Goal: Check status: Check status

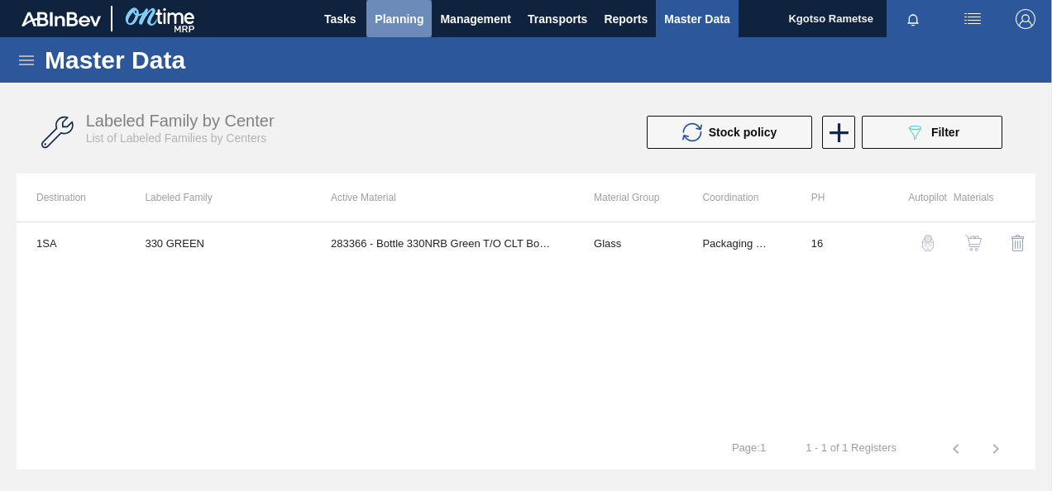
click at [406, 13] on span "Planning" at bounding box center [399, 19] width 49 height 20
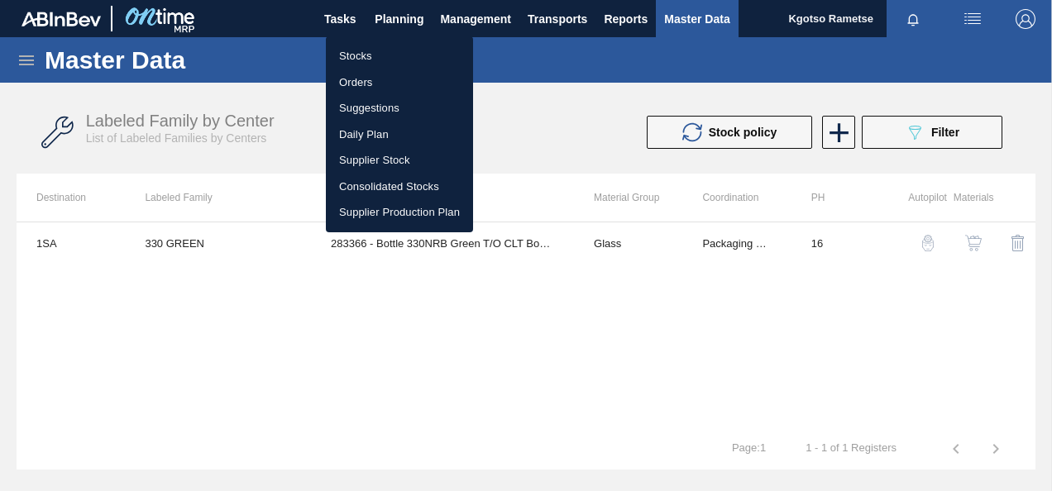
click at [399, 57] on li "Stocks" at bounding box center [399, 56] width 147 height 26
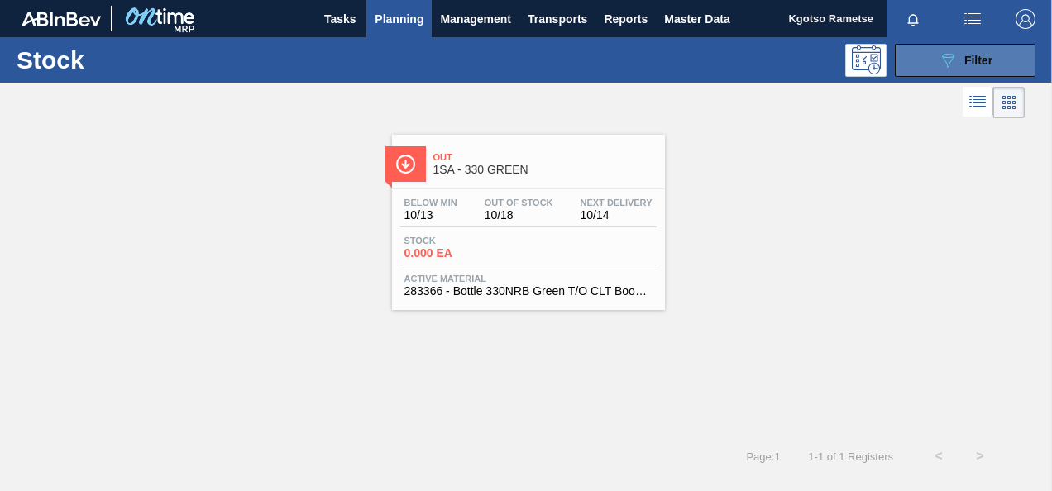
click at [952, 67] on icon "089F7B8B-B2A5-4AFE-B5C0-19BA573D28AC" at bounding box center [948, 60] width 20 height 20
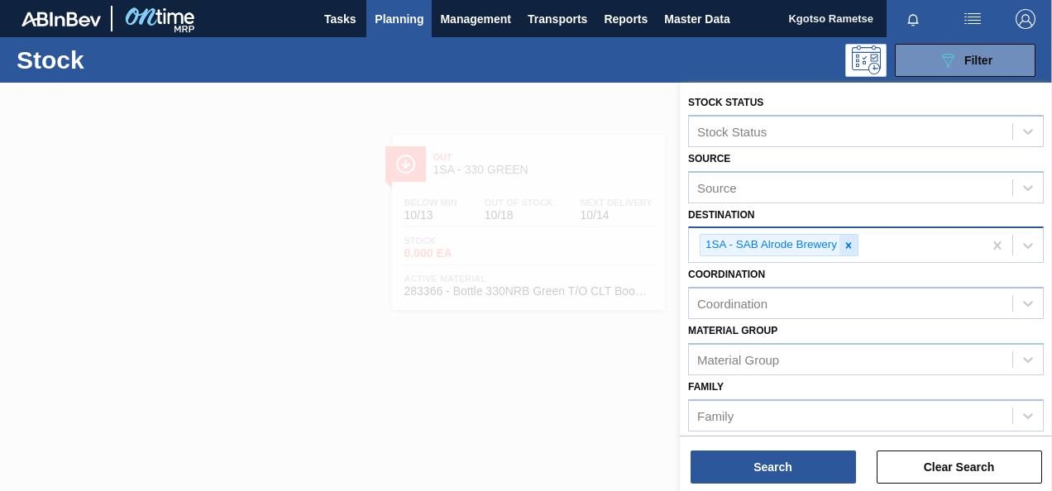
click at [847, 240] on icon at bounding box center [849, 246] width 12 height 12
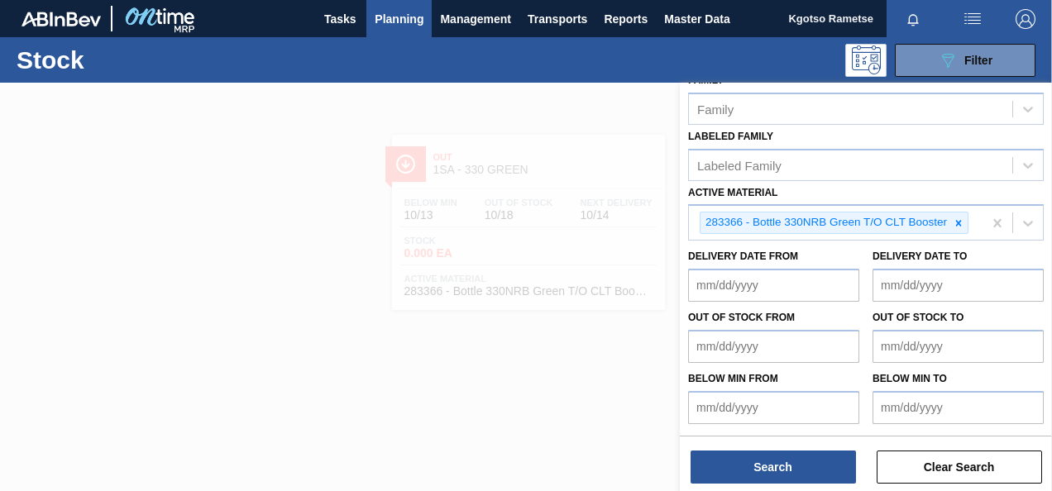
scroll to position [320, 0]
click at [954, 218] on icon at bounding box center [959, 224] width 12 height 12
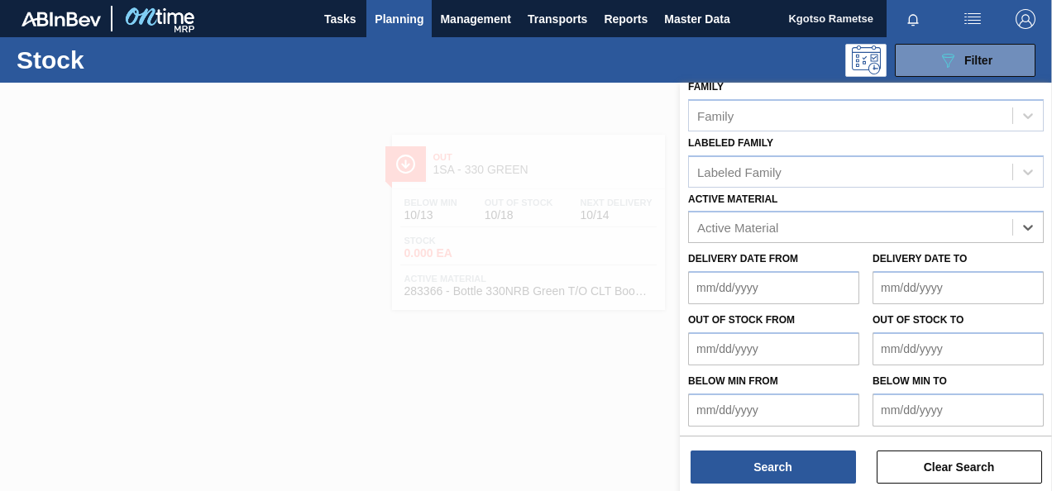
paste Material "284625"
type Material "284625"
click at [855, 266] on div "284625 - Non-Casein Label Glue" at bounding box center [866, 268] width 356 height 31
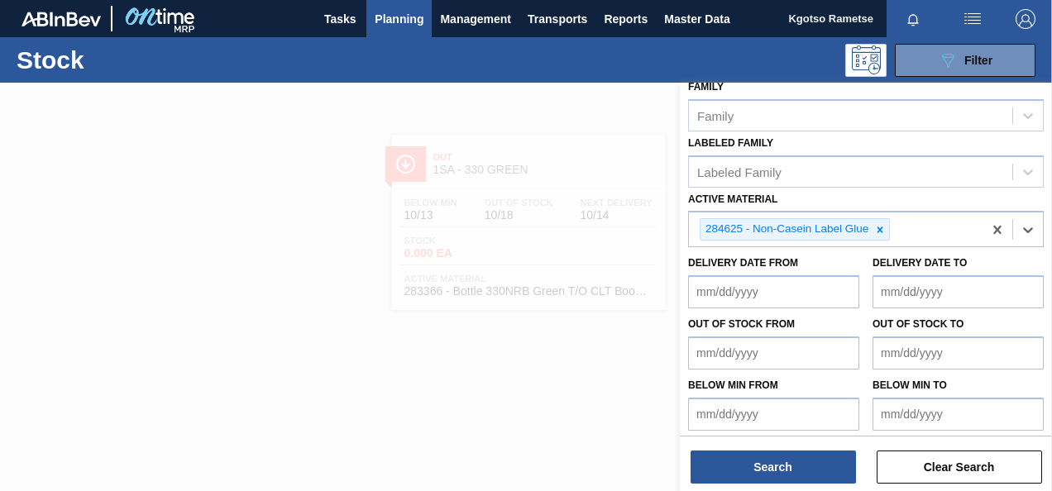
scroll to position [299, 0]
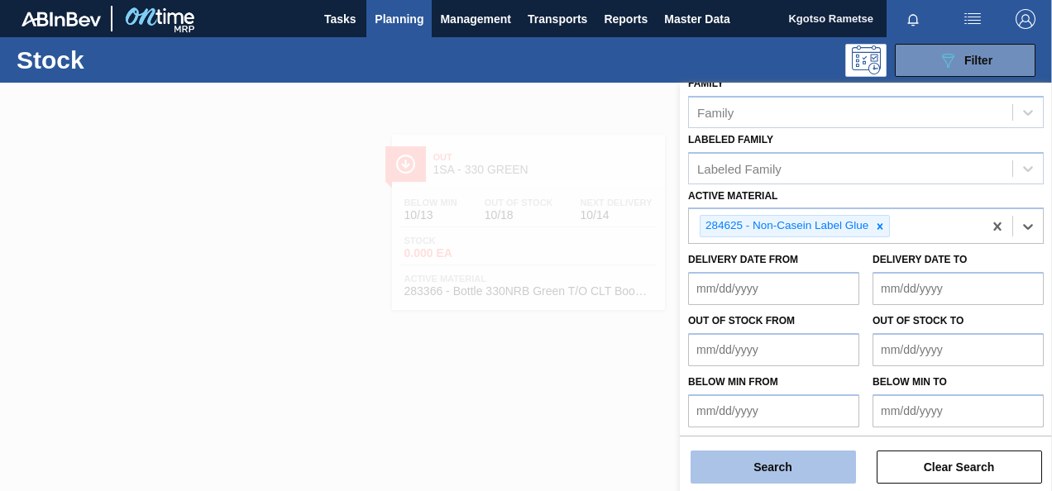
click at [778, 480] on button "Search" at bounding box center [773, 467] width 165 height 33
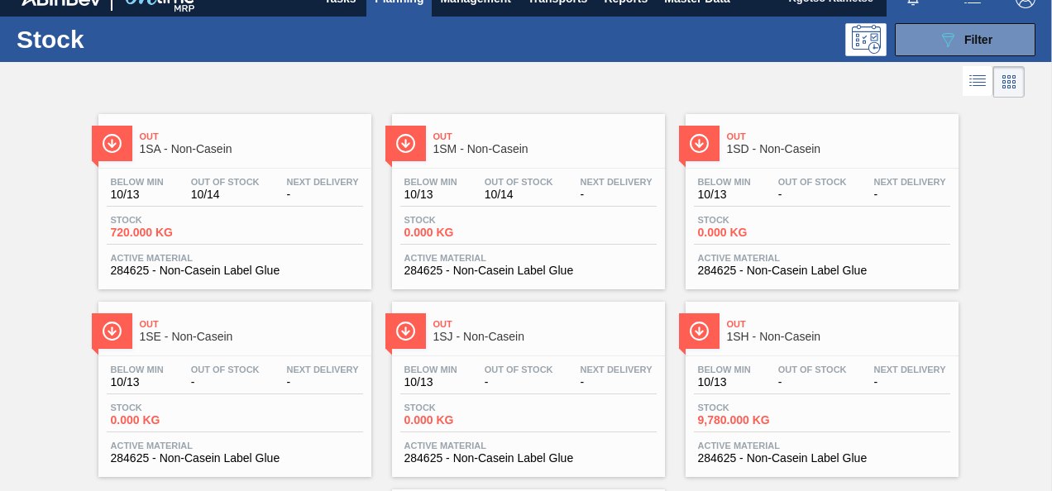
scroll to position [0, 0]
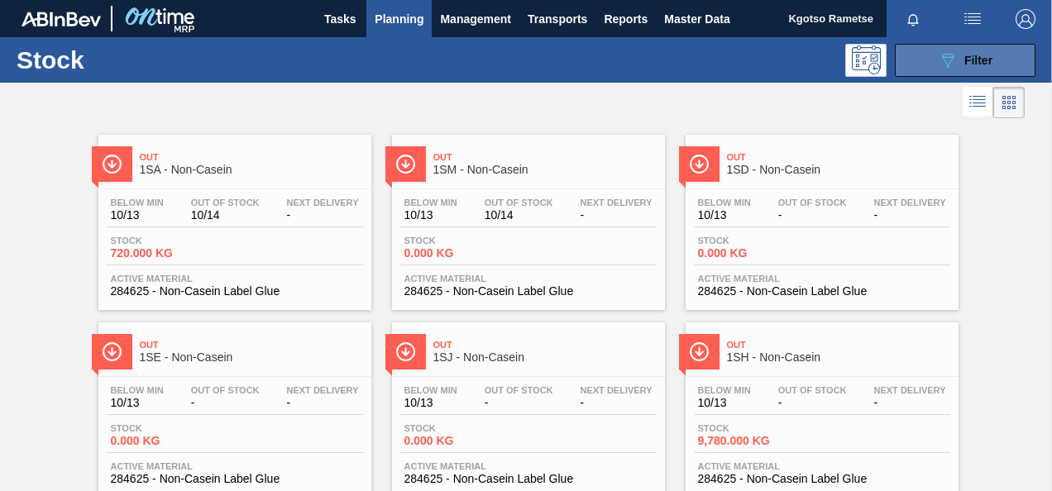
click at [971, 50] on div "089F7B8B-B2A5-4AFE-B5C0-19BA573D28AC Filter" at bounding box center [965, 60] width 55 height 20
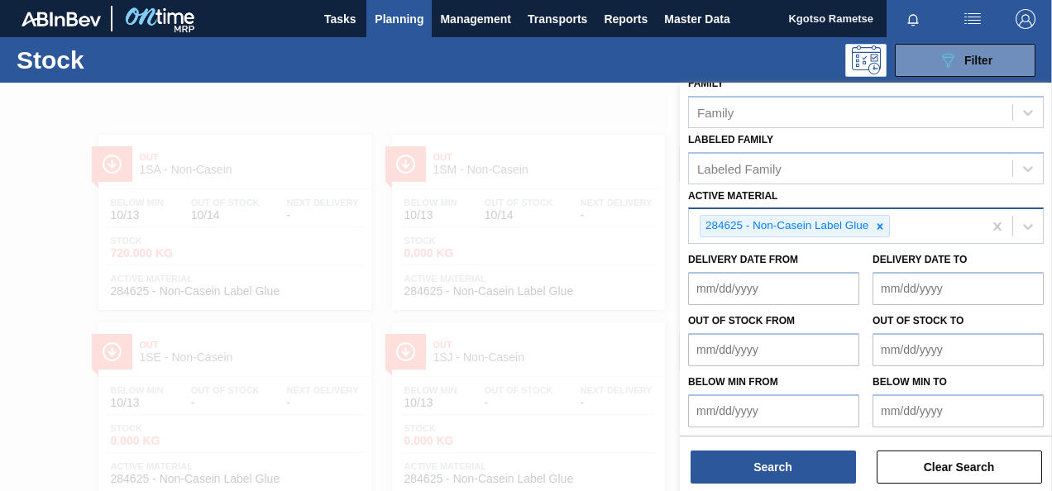
click at [876, 225] on icon at bounding box center [880, 227] width 12 height 12
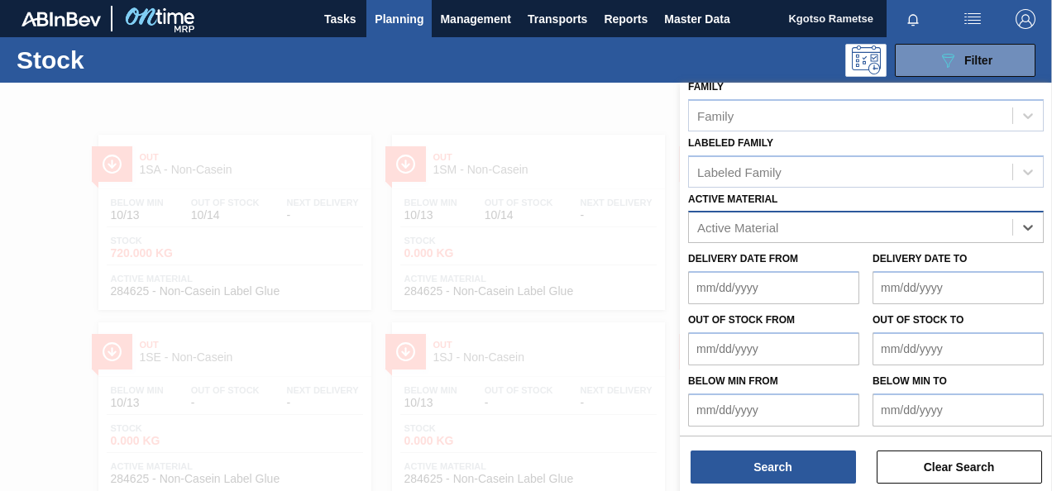
paste Material "57991"
type Material "57991"
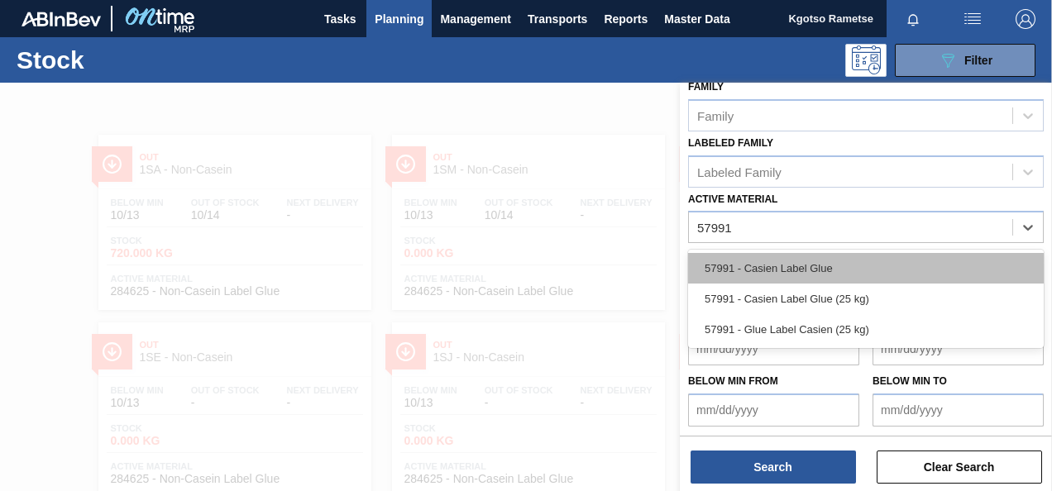
click at [831, 270] on div "57991 - Casien Label Glue" at bounding box center [866, 268] width 356 height 31
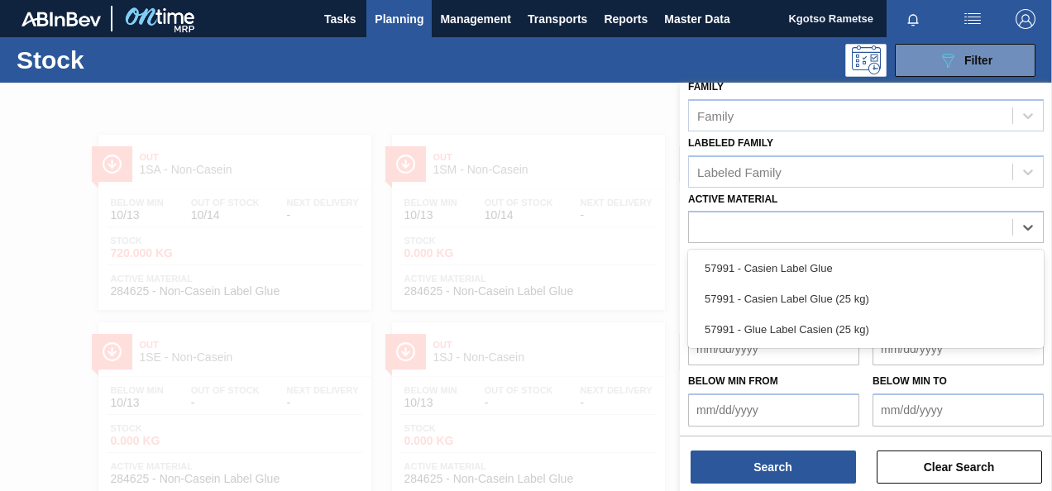
scroll to position [299, 0]
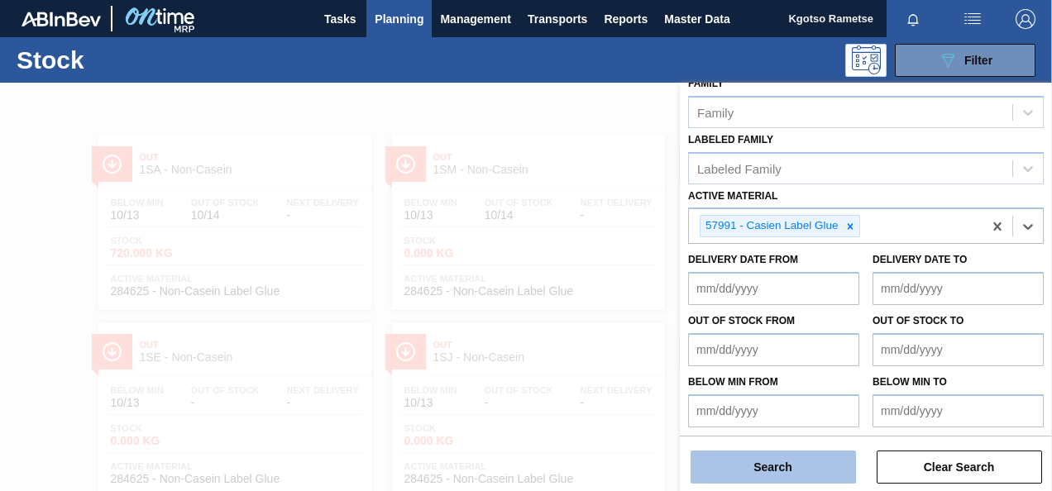
click at [806, 460] on button "Search" at bounding box center [773, 467] width 165 height 33
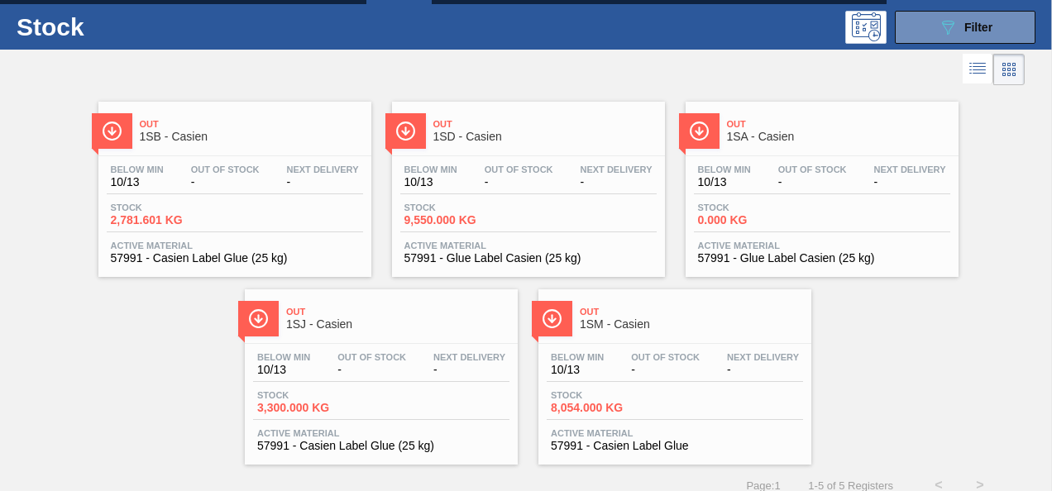
scroll to position [50, 0]
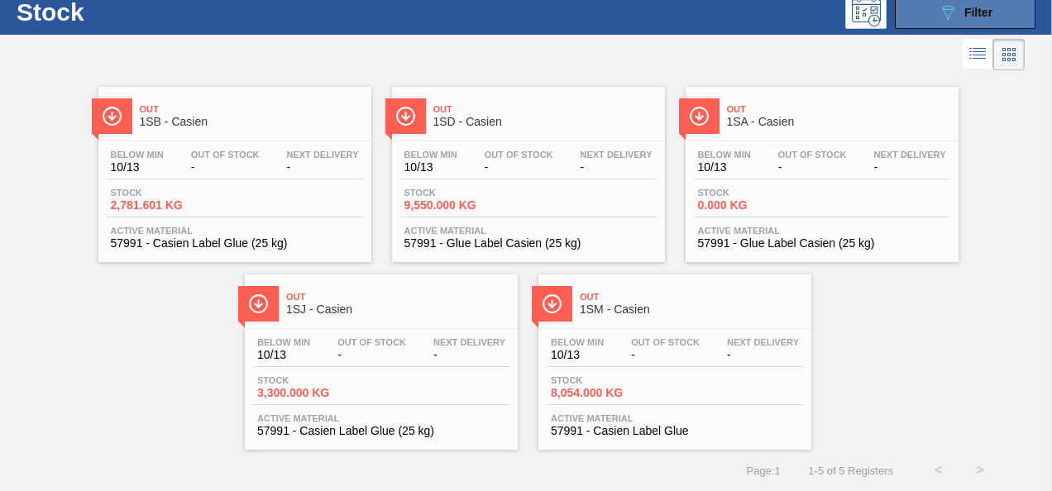
click at [900, 8] on button "089F7B8B-B2A5-4AFE-B5C0-19BA573D28AC Filter" at bounding box center [965, 12] width 141 height 33
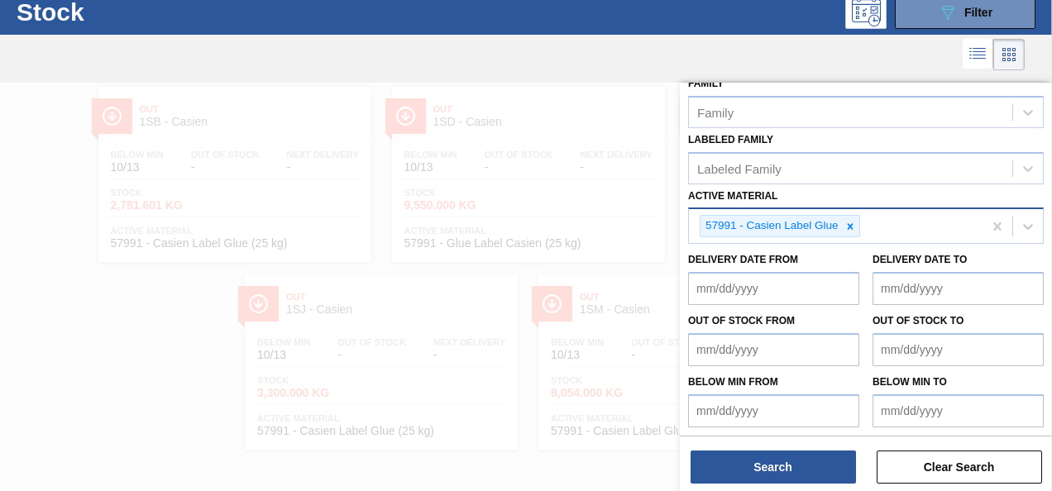
click at [845, 226] on icon at bounding box center [851, 227] width 12 height 12
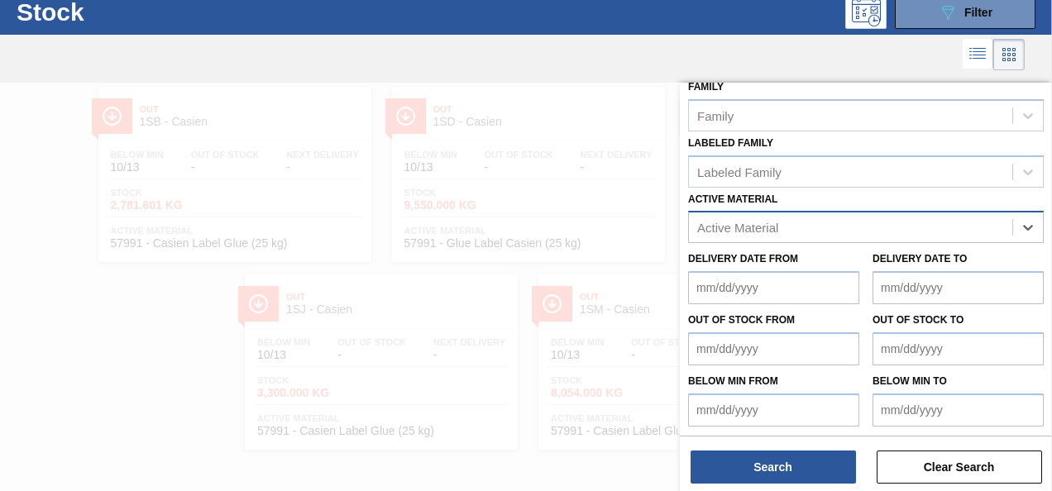
paste Material "75858"
type Material "75858"
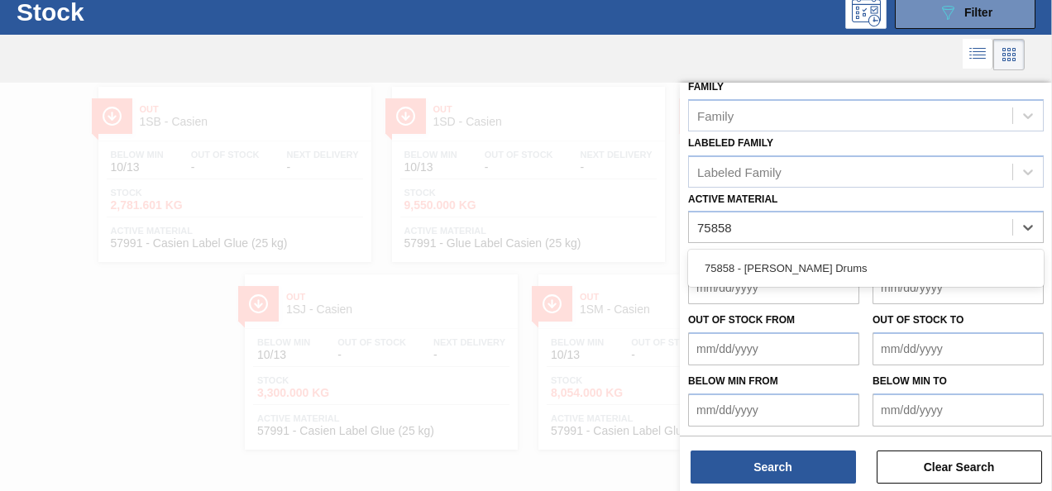
drag, startPoint x: 826, startPoint y: 265, endPoint x: 817, endPoint y: 271, distance: 10.1
click at [824, 265] on div "75858 - [PERSON_NAME] Drums" at bounding box center [866, 268] width 356 height 31
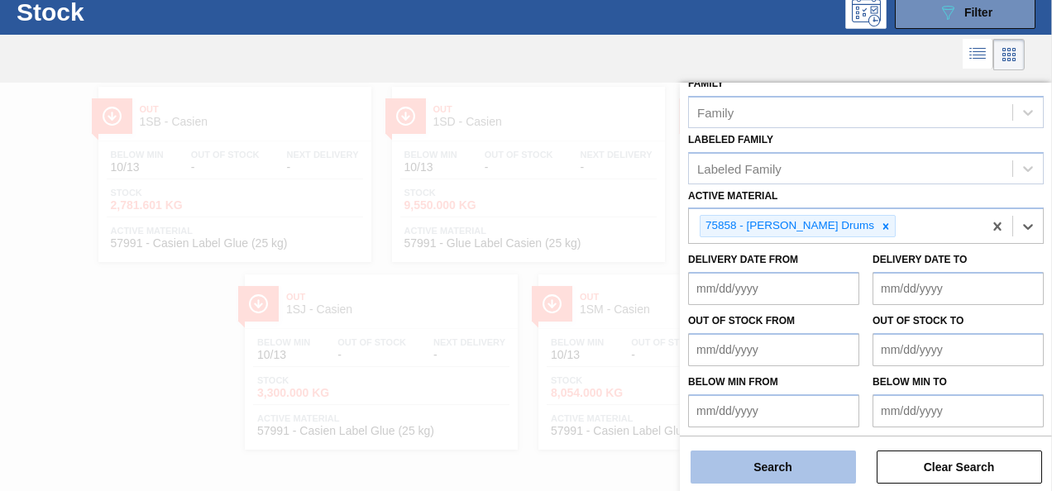
click at [781, 474] on button "Search" at bounding box center [773, 467] width 165 height 33
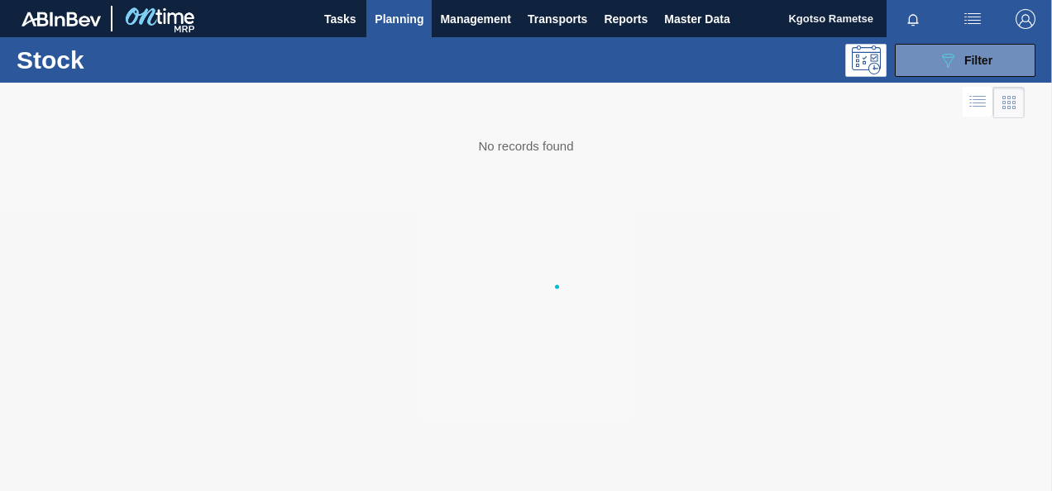
scroll to position [0, 0]
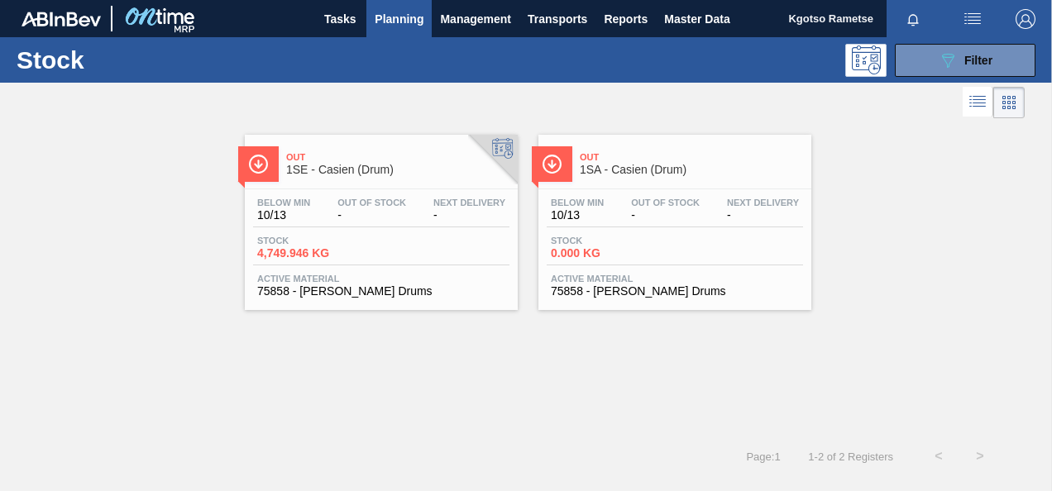
click at [897, 61] on button "089F7B8B-B2A5-4AFE-B5C0-19BA573D28AC Filter" at bounding box center [965, 60] width 141 height 33
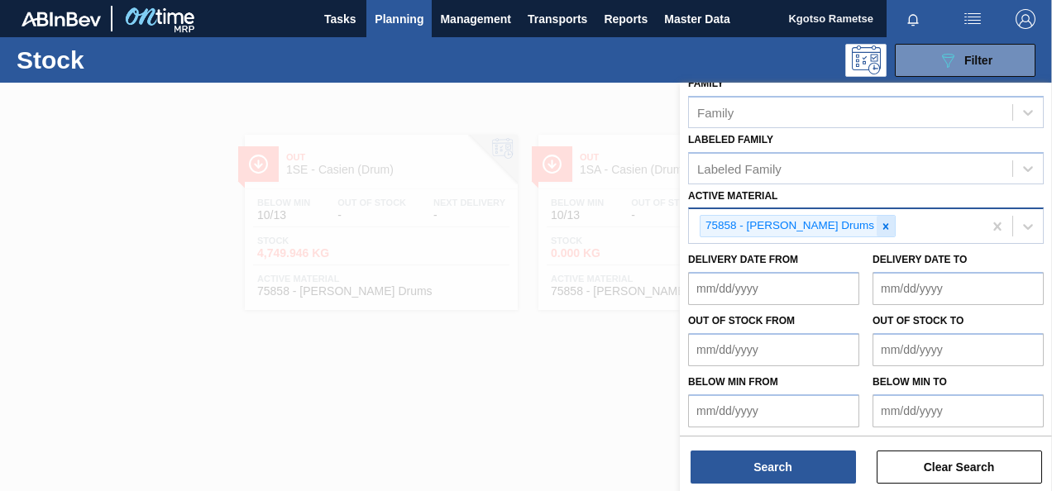
click at [880, 223] on icon at bounding box center [886, 227] width 12 height 12
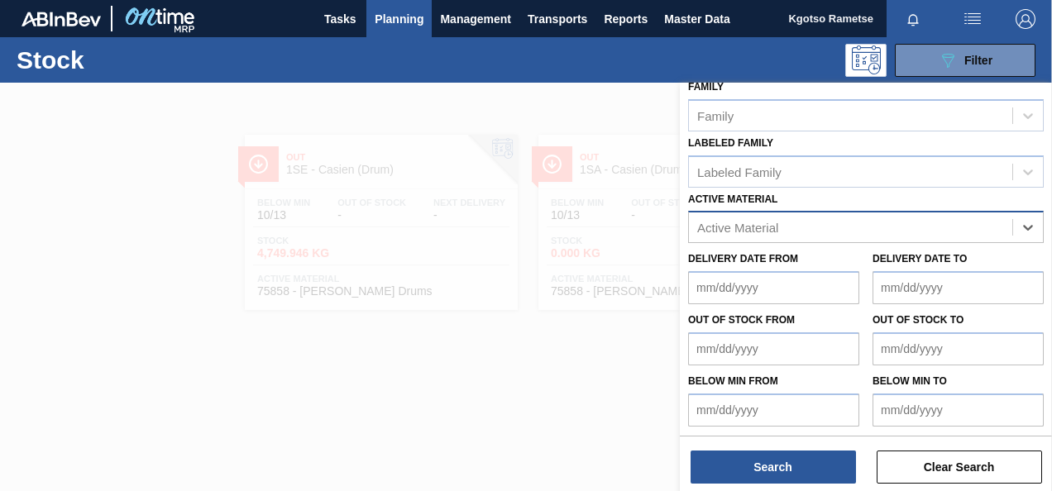
paste Material "284673"
type Material "284673"
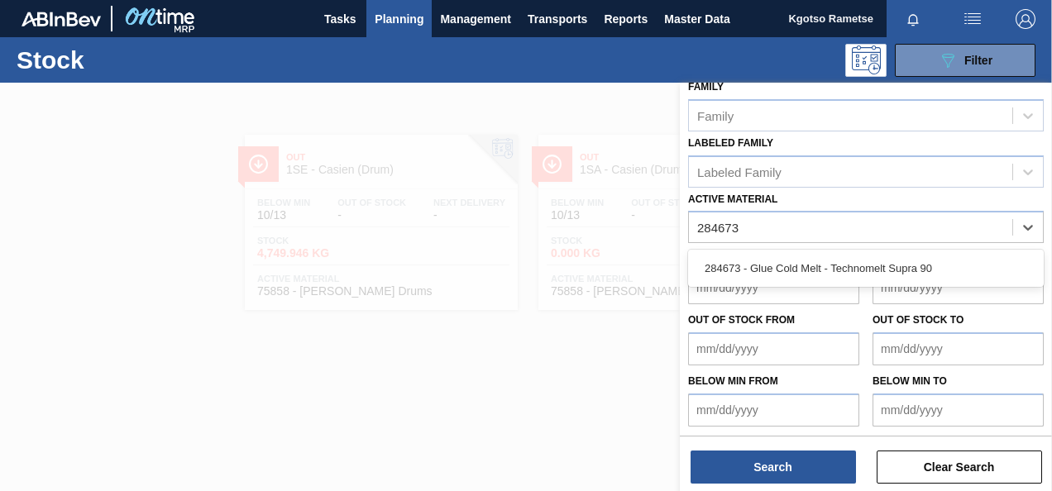
click at [836, 280] on div "284673 - Glue Cold Melt - Technomelt Supra 90" at bounding box center [866, 268] width 356 height 31
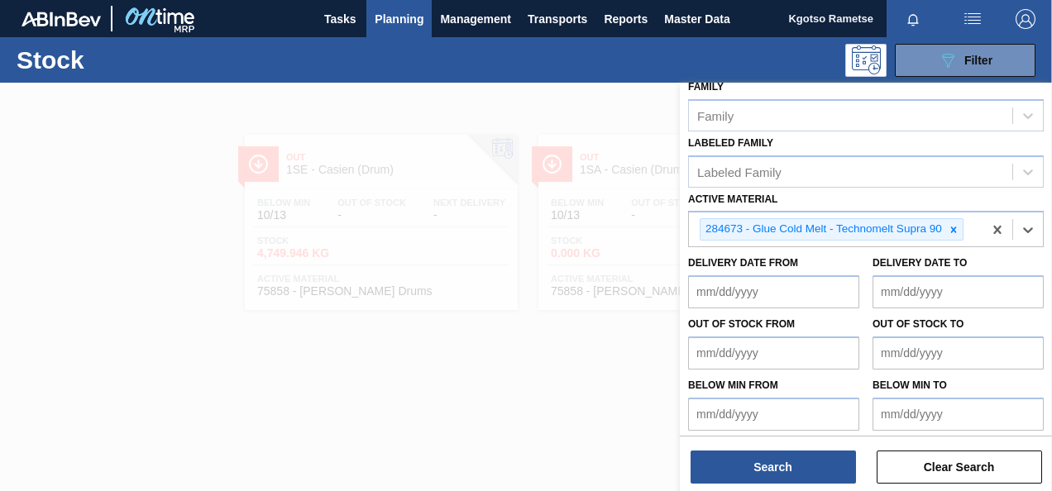
scroll to position [299, 0]
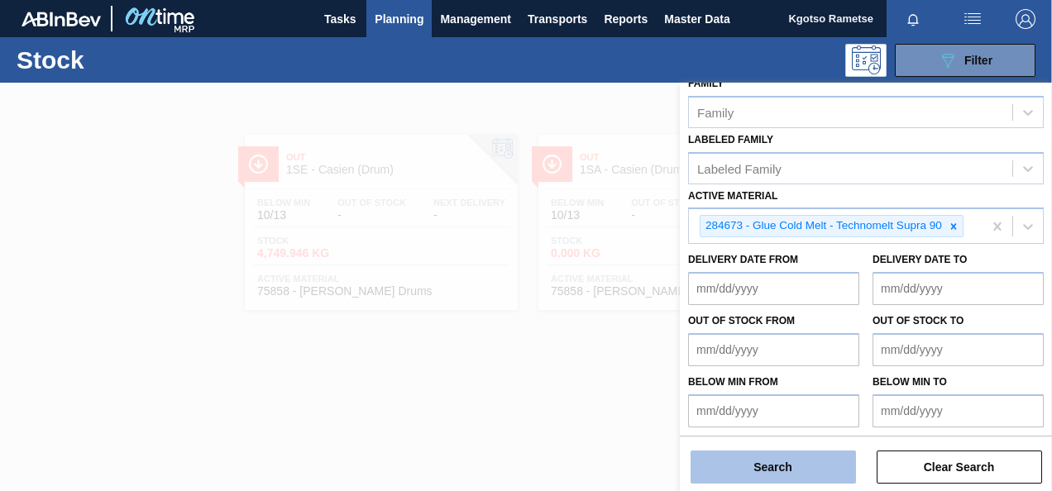
click at [810, 469] on button "Search" at bounding box center [773, 467] width 165 height 33
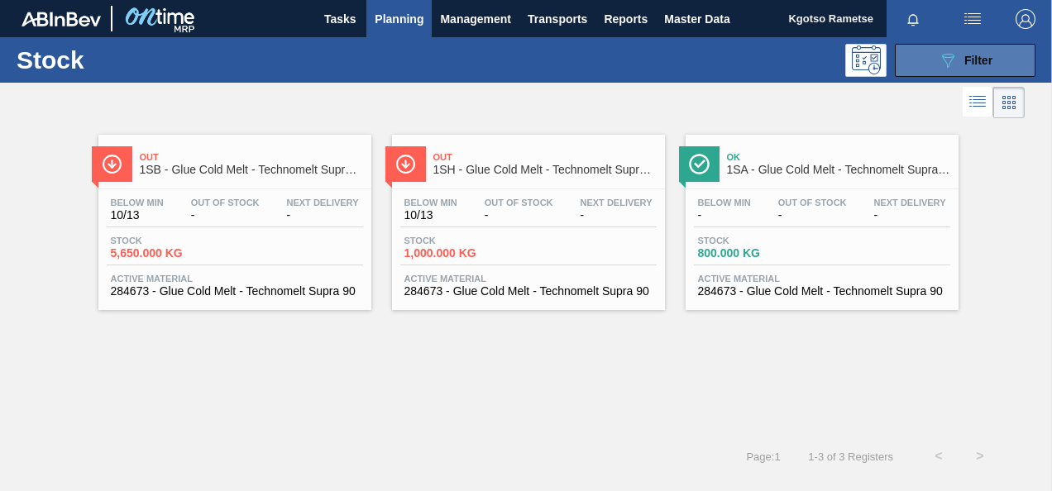
click at [946, 60] on icon "089F7B8B-B2A5-4AFE-B5C0-19BA573D28AC" at bounding box center [948, 60] width 20 height 20
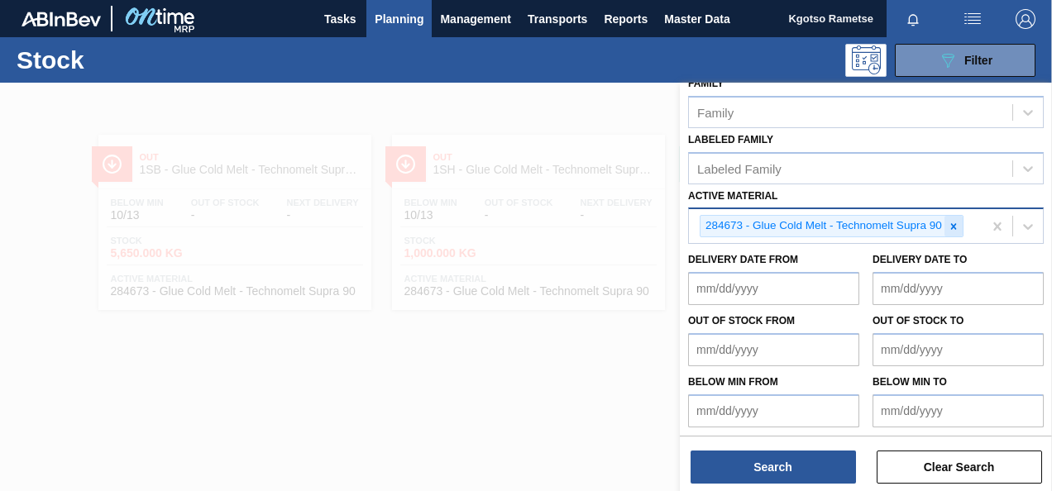
click at [956, 221] on icon at bounding box center [954, 227] width 12 height 12
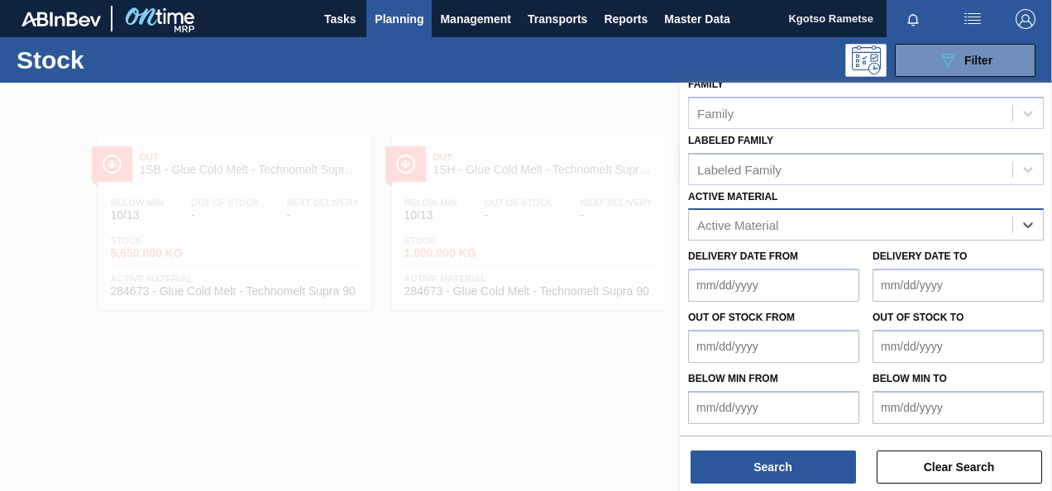
scroll to position [296, 0]
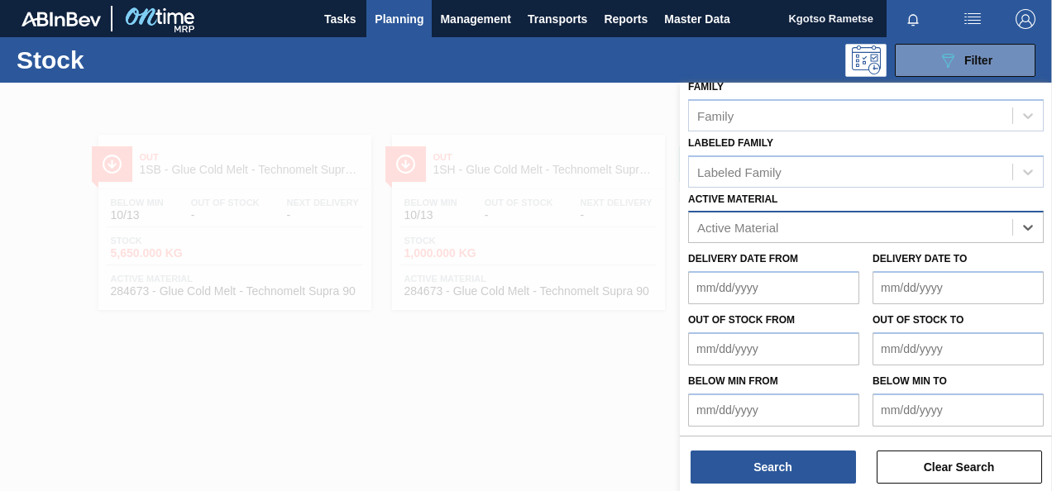
paste Material "107701"
type Material "107701"
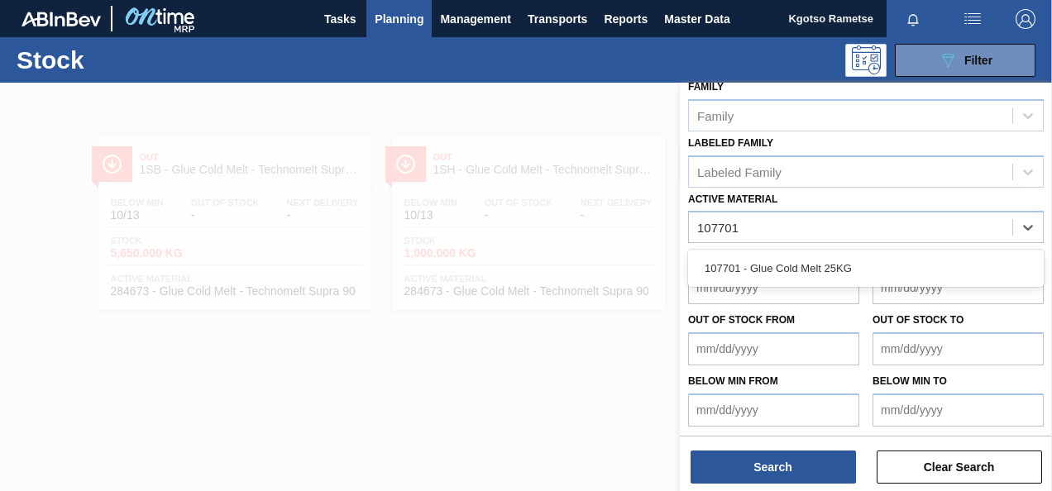
click at [903, 254] on div "107701 - Glue Cold Melt 25KG" at bounding box center [866, 268] width 356 height 31
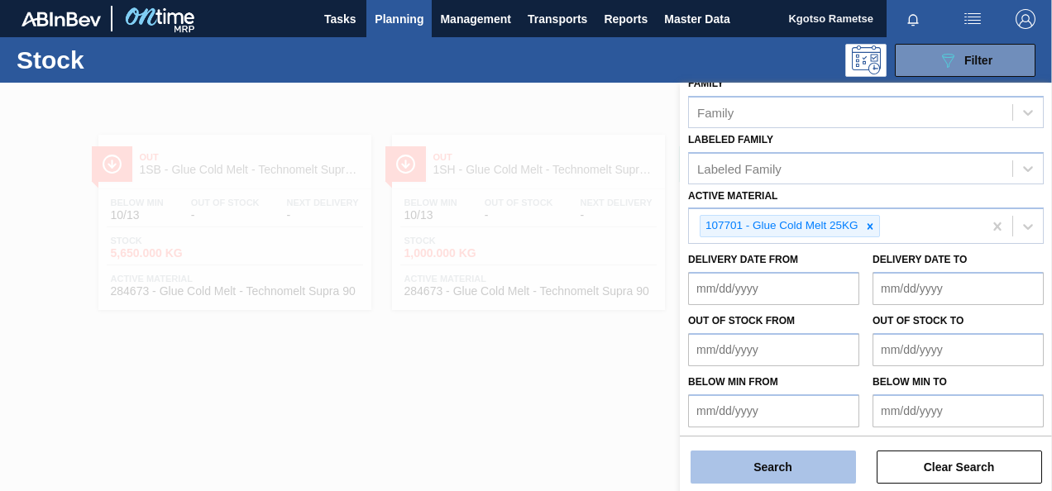
click at [816, 458] on button "Search" at bounding box center [773, 467] width 165 height 33
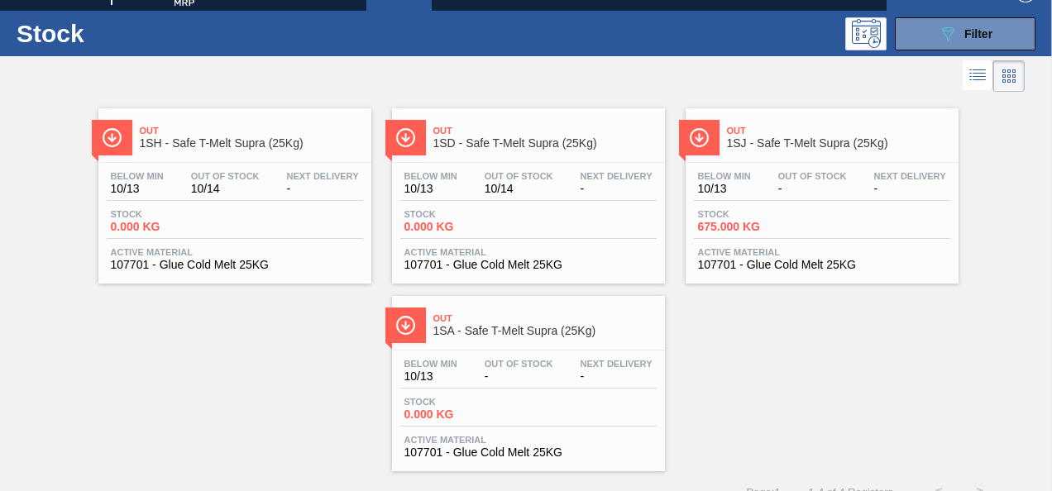
scroll to position [50, 0]
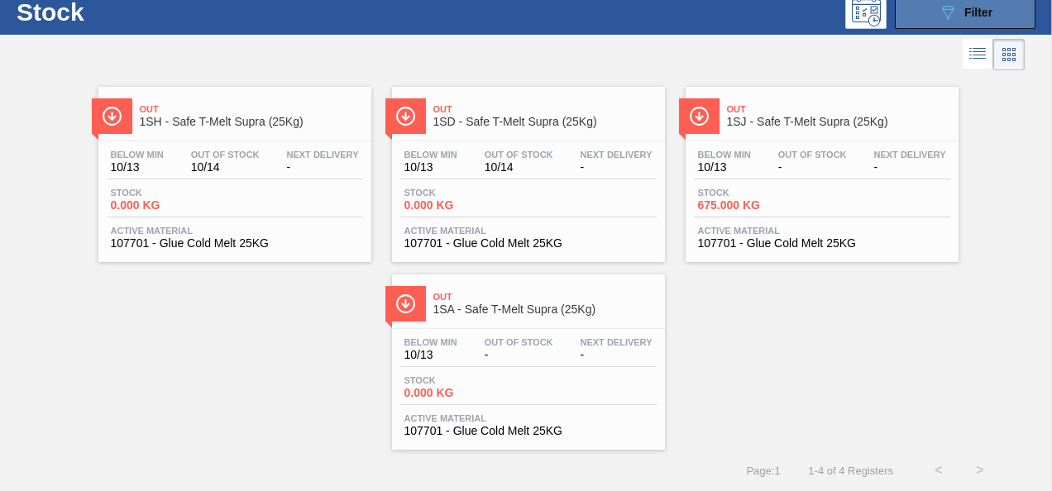
click at [978, 8] on span "Filter" at bounding box center [979, 12] width 28 height 13
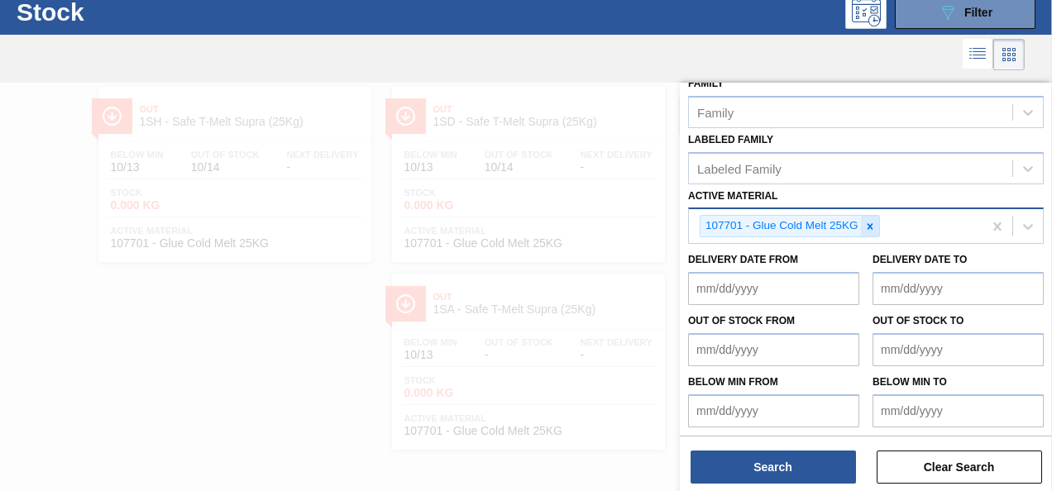
click at [865, 227] on icon at bounding box center [871, 227] width 12 height 12
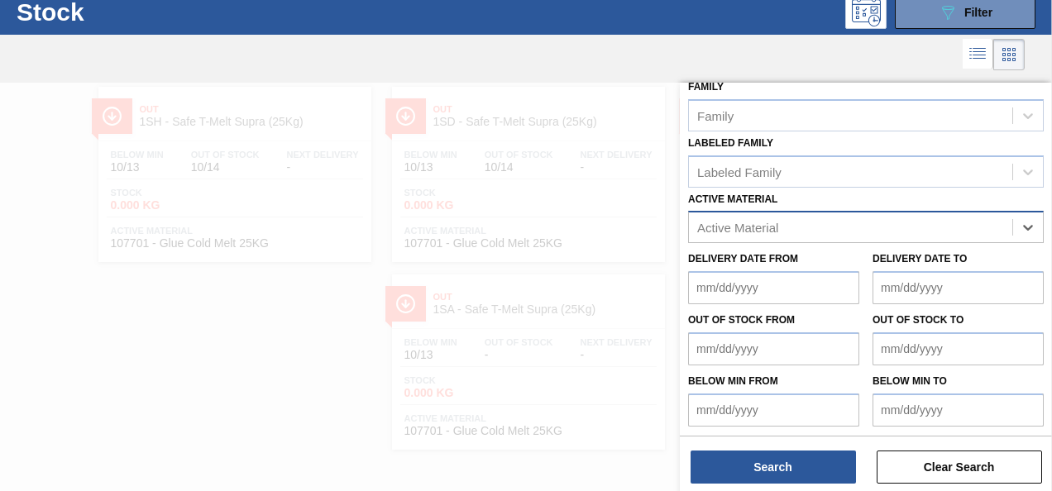
paste Material "284673"
type Material "284673"
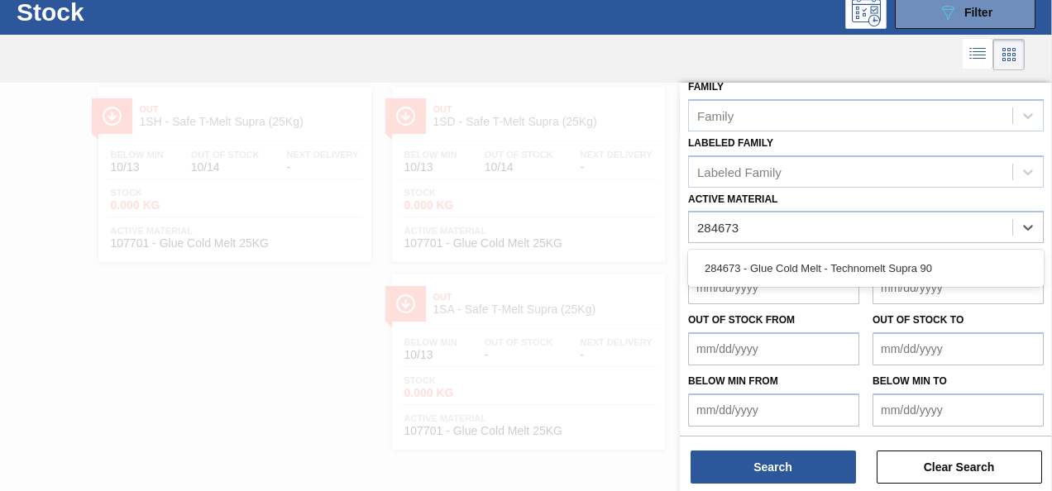
click at [836, 261] on div "284673 - Glue Cold Melt - Technomelt Supra 90" at bounding box center [866, 268] width 356 height 31
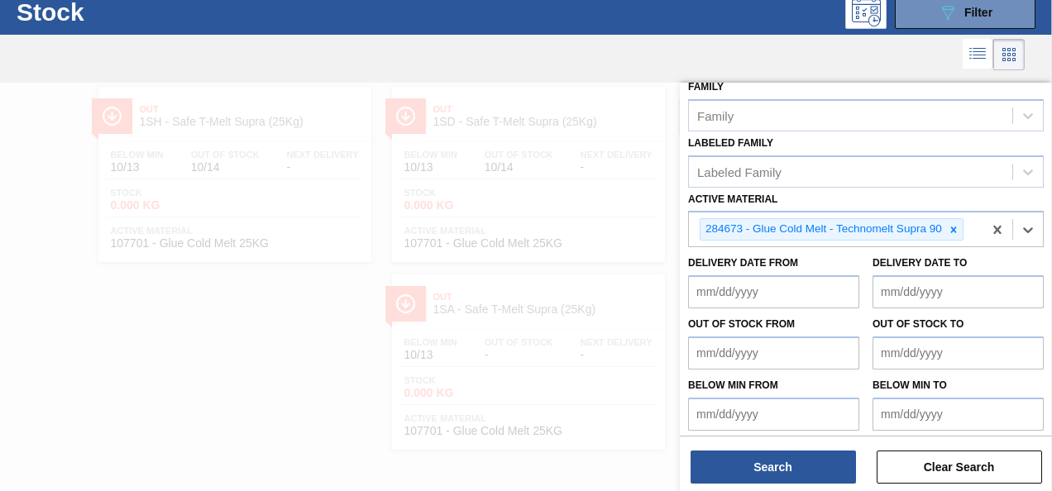
scroll to position [299, 0]
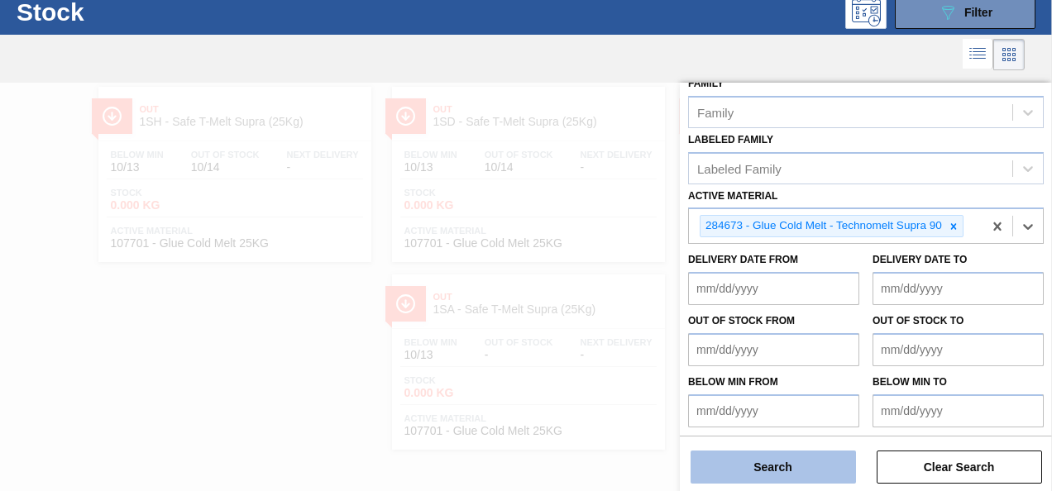
click at [793, 462] on button "Search" at bounding box center [773, 467] width 165 height 33
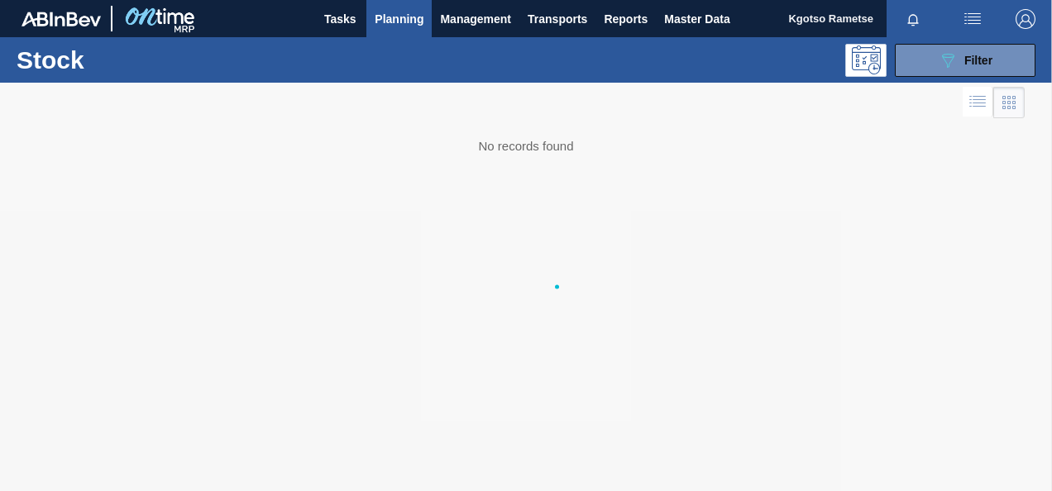
scroll to position [0, 0]
